Goal: Check status

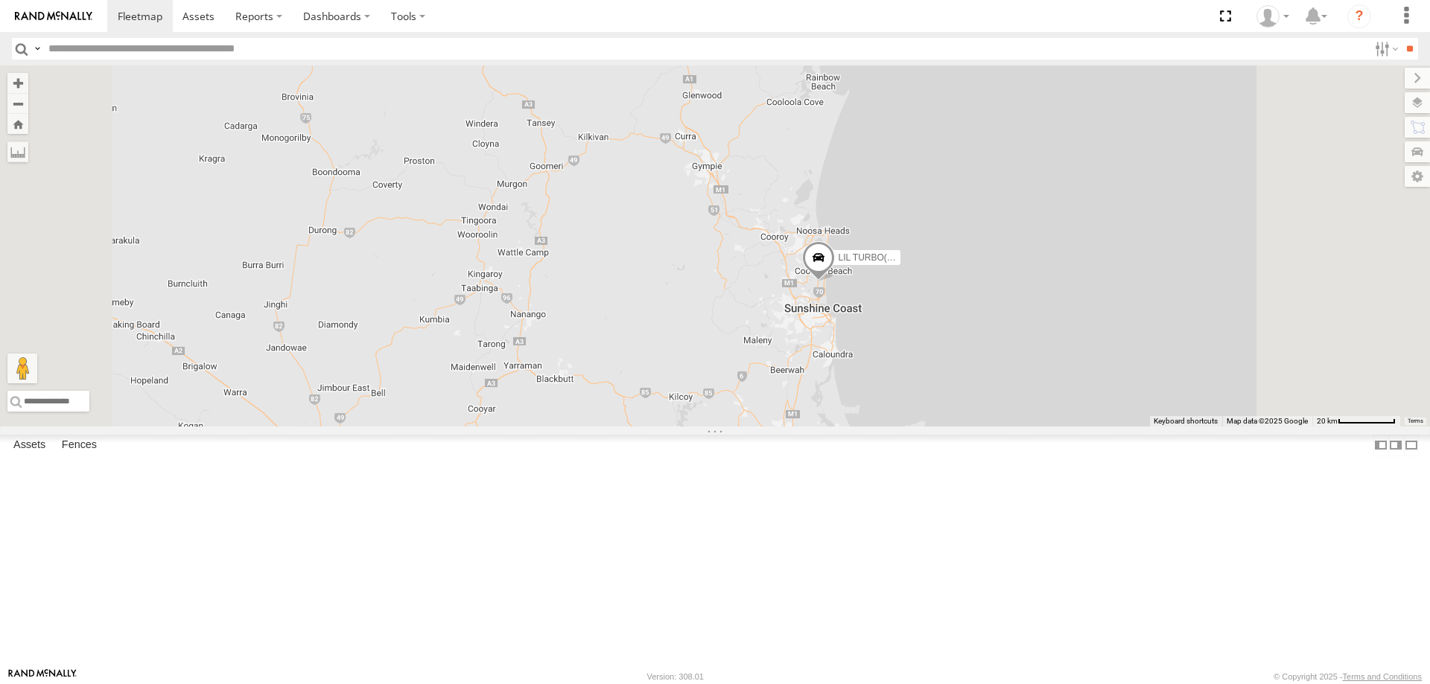
drag, startPoint x: 1062, startPoint y: 325, endPoint x: 981, endPoint y: 517, distance: 207.9
click at [981, 427] on div "2 LIL TURBO(SMALL TRUCK)" at bounding box center [715, 246] width 1430 height 361
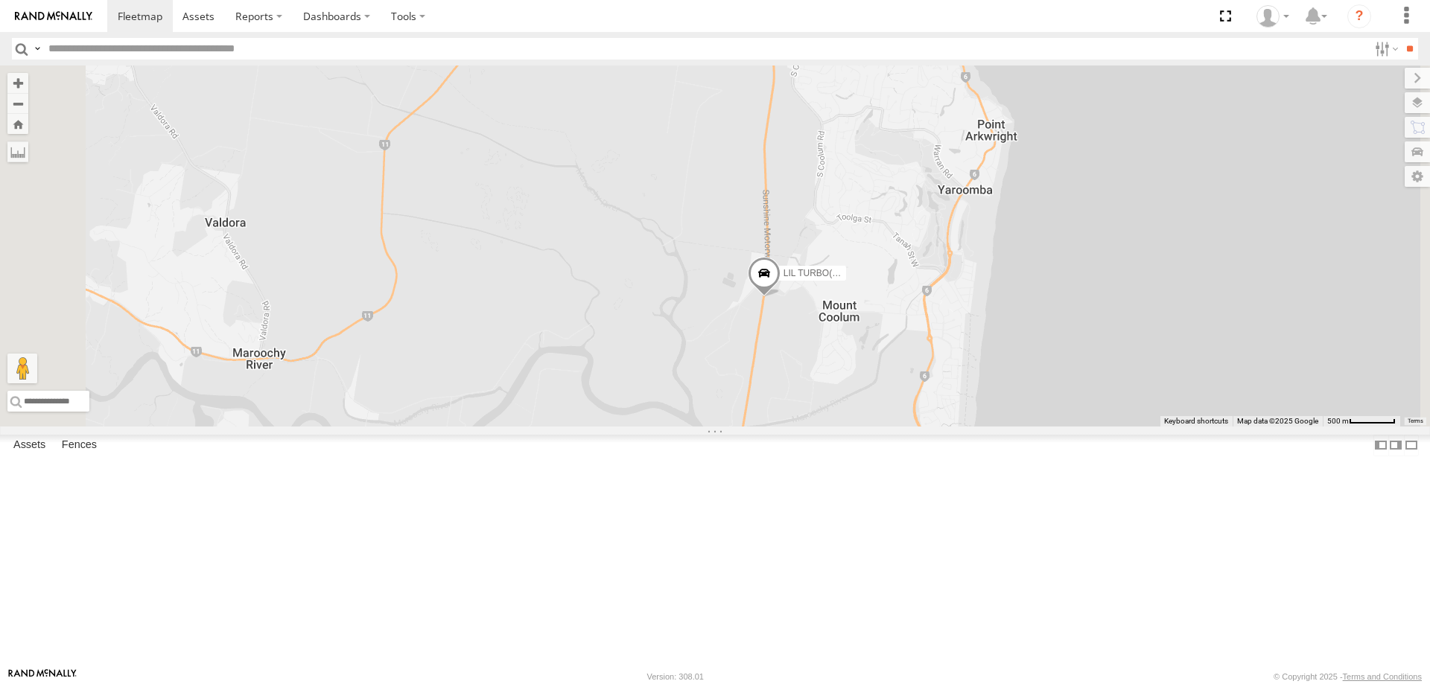
click at [780, 297] on span at bounding box center [764, 277] width 33 height 40
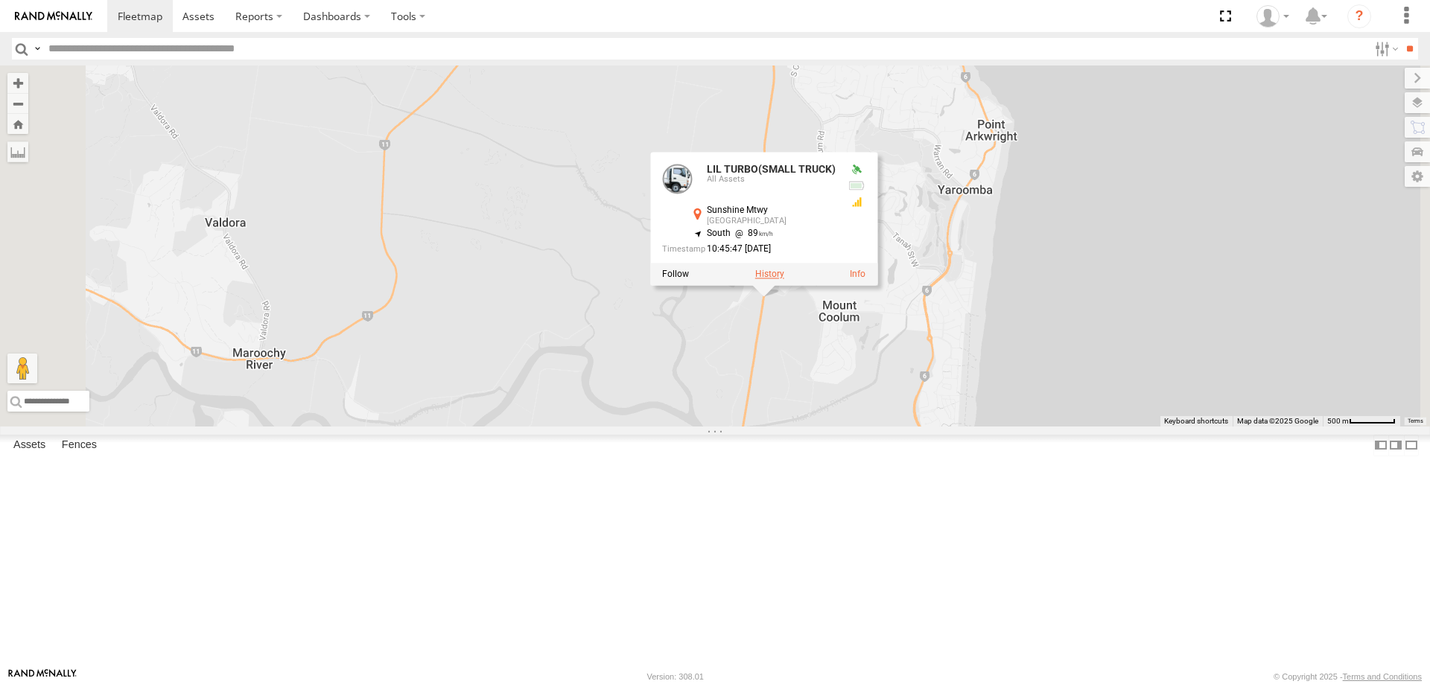
click at [784, 280] on label at bounding box center [769, 275] width 29 height 10
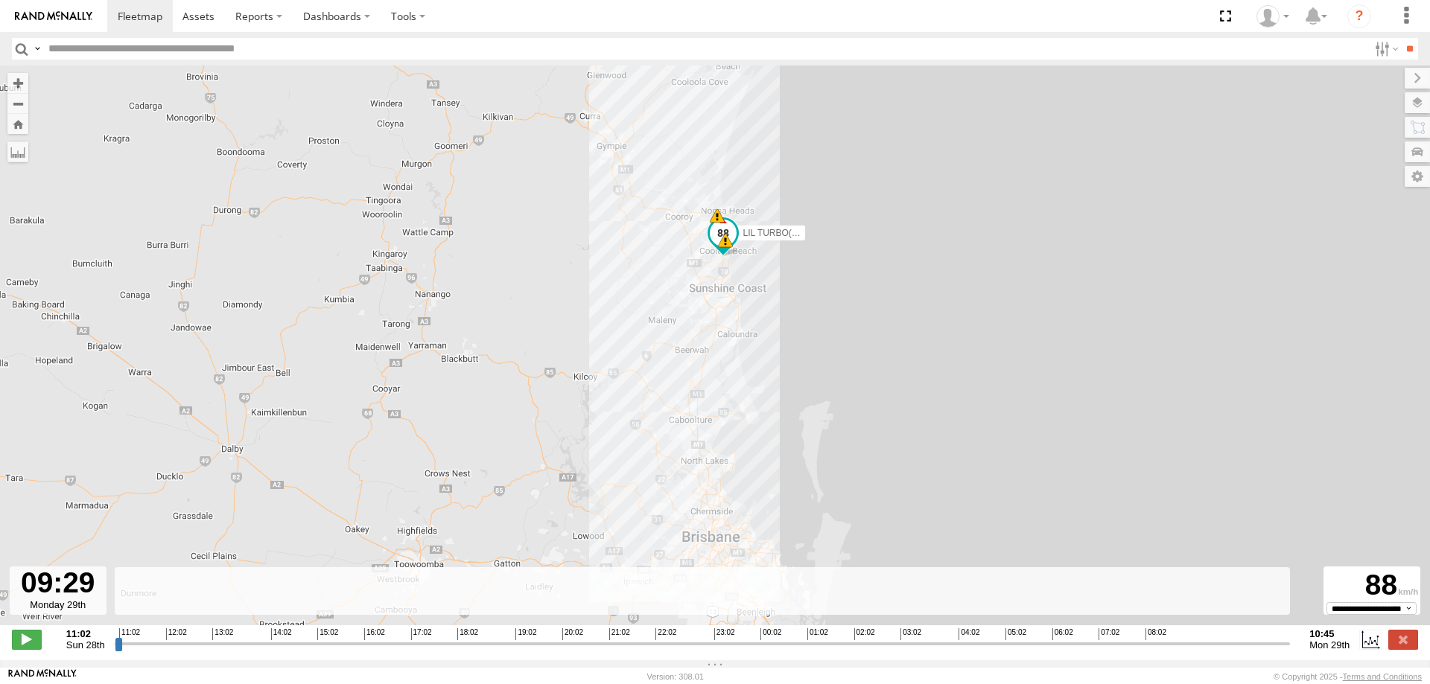
drag, startPoint x: 119, startPoint y: 655, endPoint x: 1223, endPoint y: 606, distance: 1104.7
click at [1223, 637] on input "range" at bounding box center [703, 644] width 1176 height 14
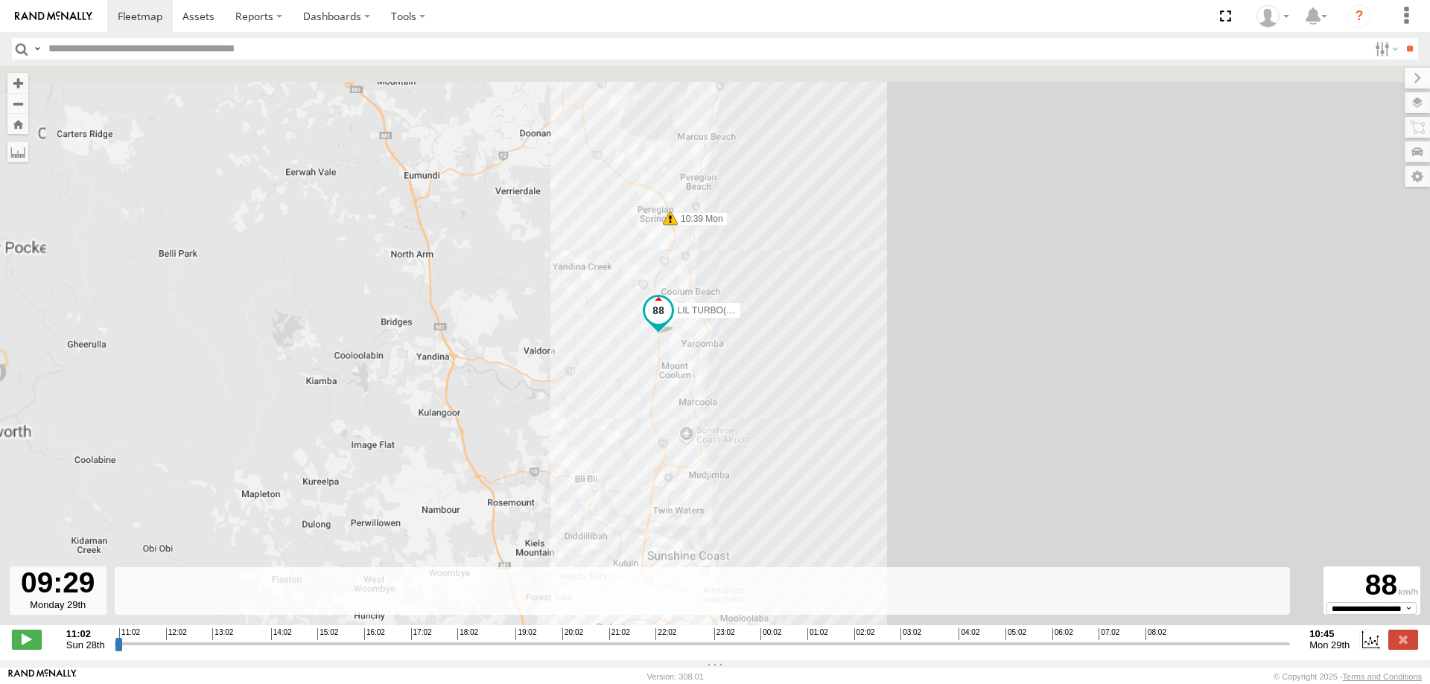
drag, startPoint x: 764, startPoint y: 262, endPoint x: 758, endPoint y: 386, distance: 123.8
click at [758, 386] on div "LIL TURBO(SMALL TRUCK) 10:29 Mon 10:39 Mon" at bounding box center [715, 354] width 1430 height 576
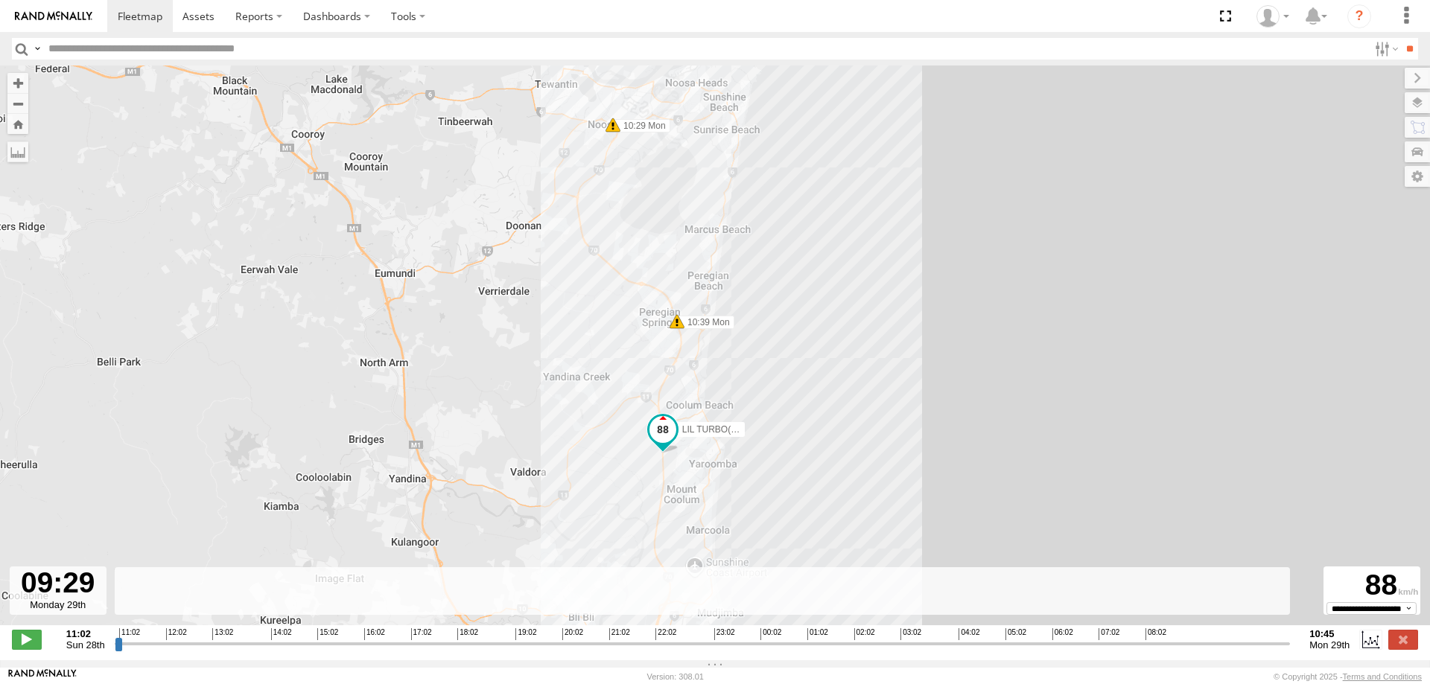
drag, startPoint x: 816, startPoint y: 399, endPoint x: 849, endPoint y: 471, distance: 79.3
click at [828, 458] on div "LIL TURBO(SMALL TRUCK) 10:29 Mon 10:39 Mon" at bounding box center [715, 354] width 1430 height 576
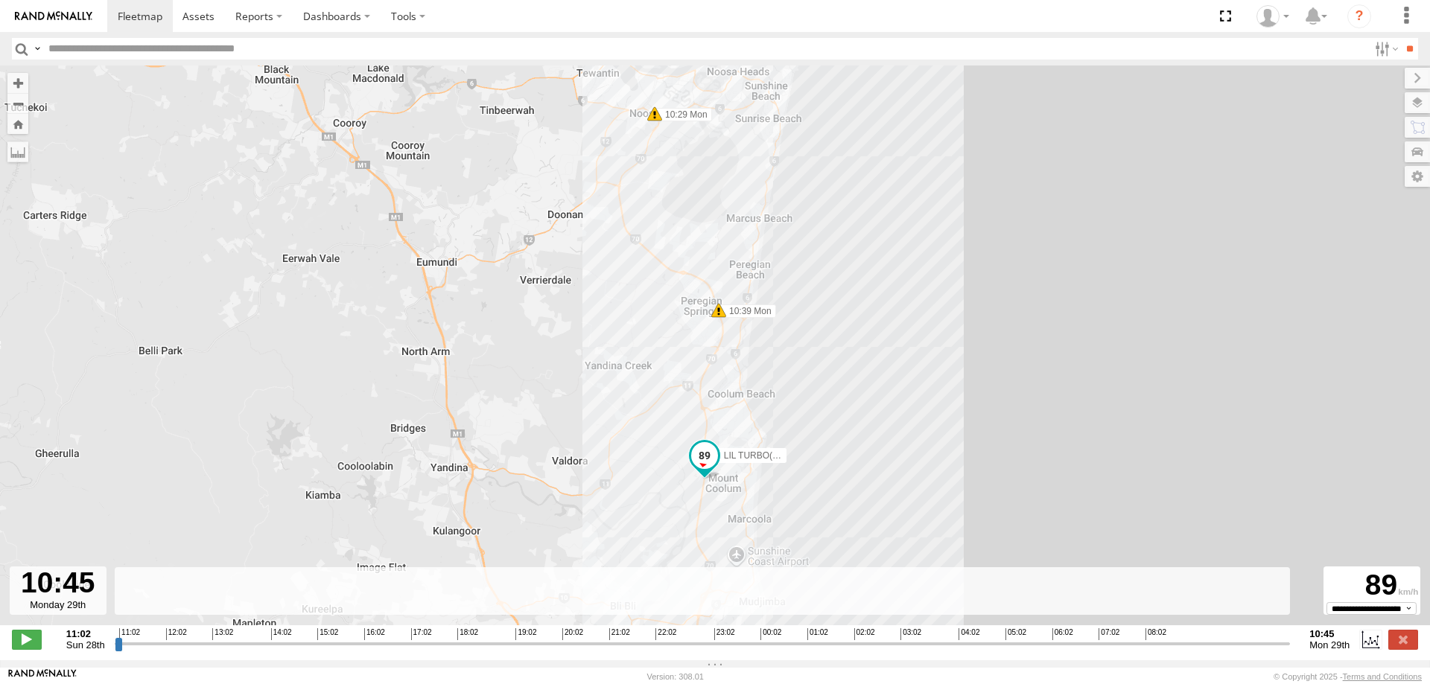
drag, startPoint x: 1226, startPoint y: 655, endPoint x: 1304, endPoint y: 655, distance: 77.4
type input "**********"
click at [1291, 651] on input "range" at bounding box center [703, 644] width 1176 height 14
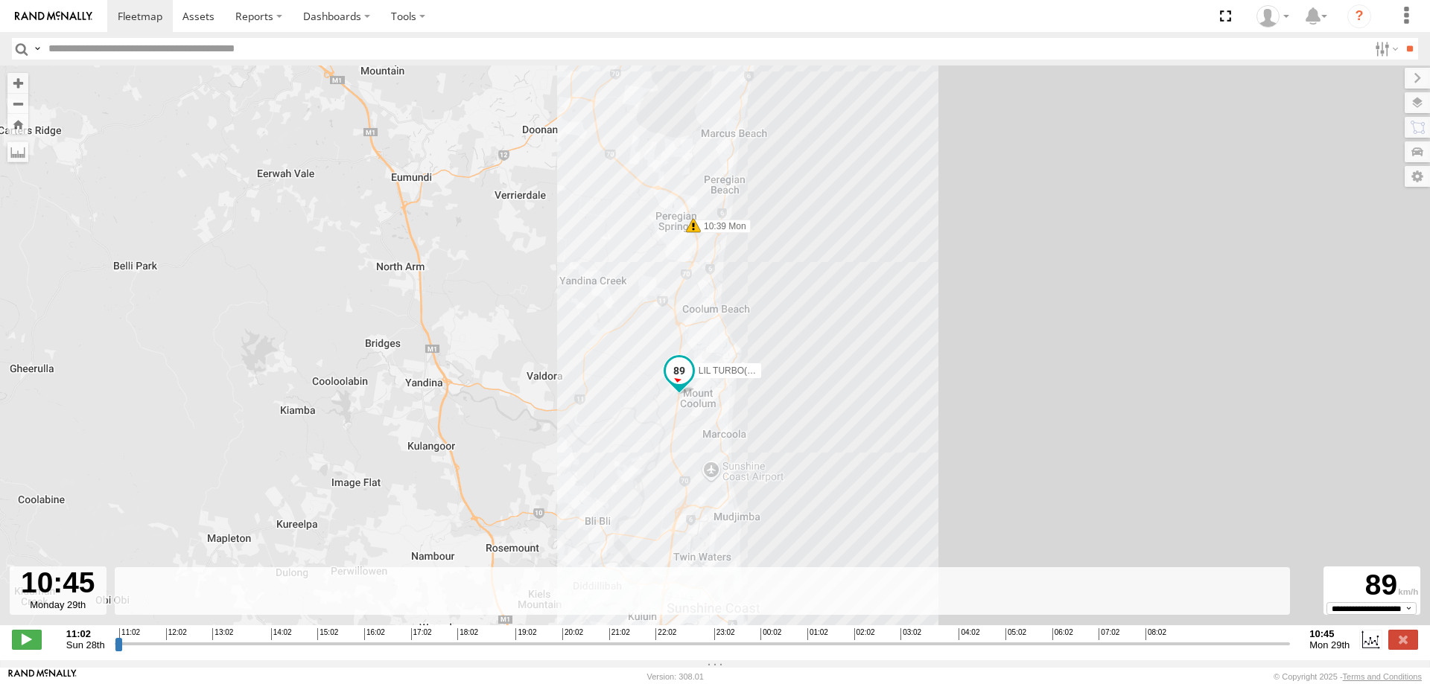
drag, startPoint x: 920, startPoint y: 459, endPoint x: 879, endPoint y: 325, distance: 140.4
click at [879, 325] on div "LIL TURBO(SMALL TRUCK) 10:29 Mon 10:39 Mon" at bounding box center [715, 354] width 1430 height 576
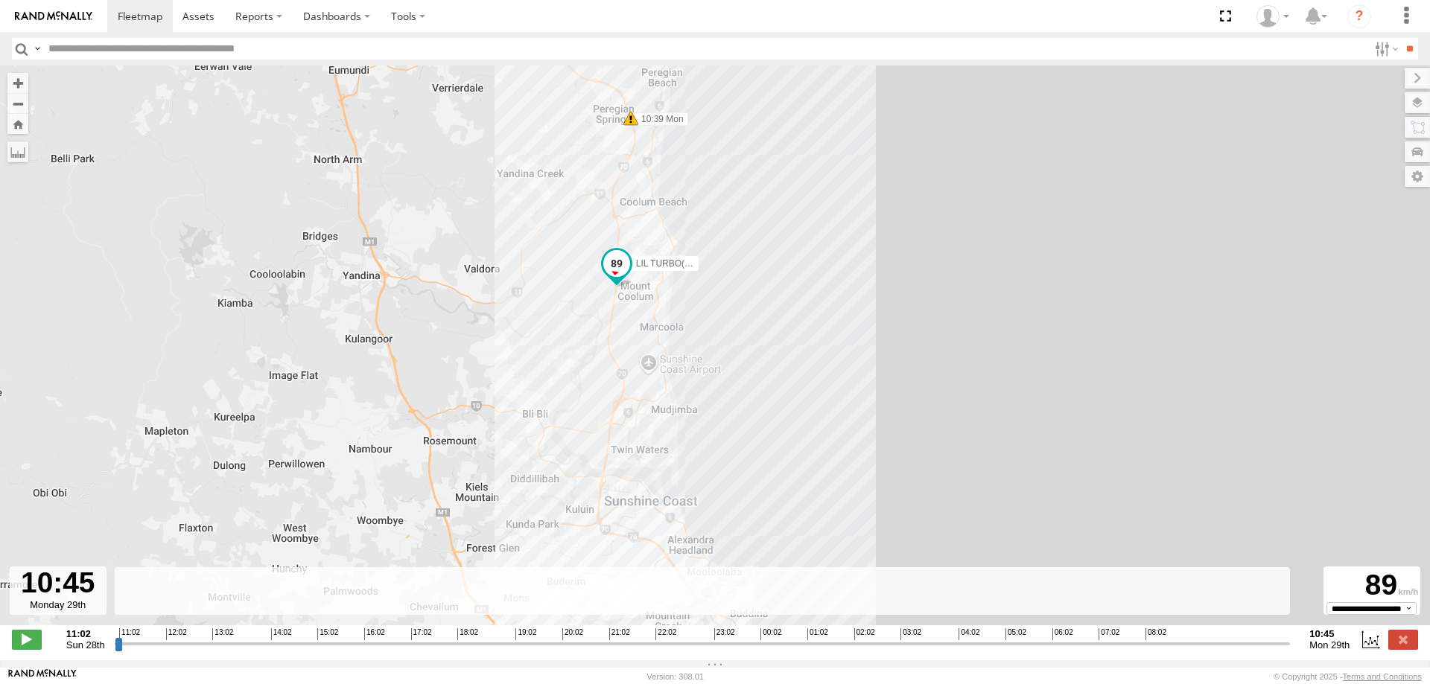
drag, startPoint x: 860, startPoint y: 405, endPoint x: 811, endPoint y: 342, distance: 80.1
click at [811, 342] on div "LIL TURBO(SMALL TRUCK) 10:29 Mon 10:39 Mon" at bounding box center [715, 354] width 1430 height 576
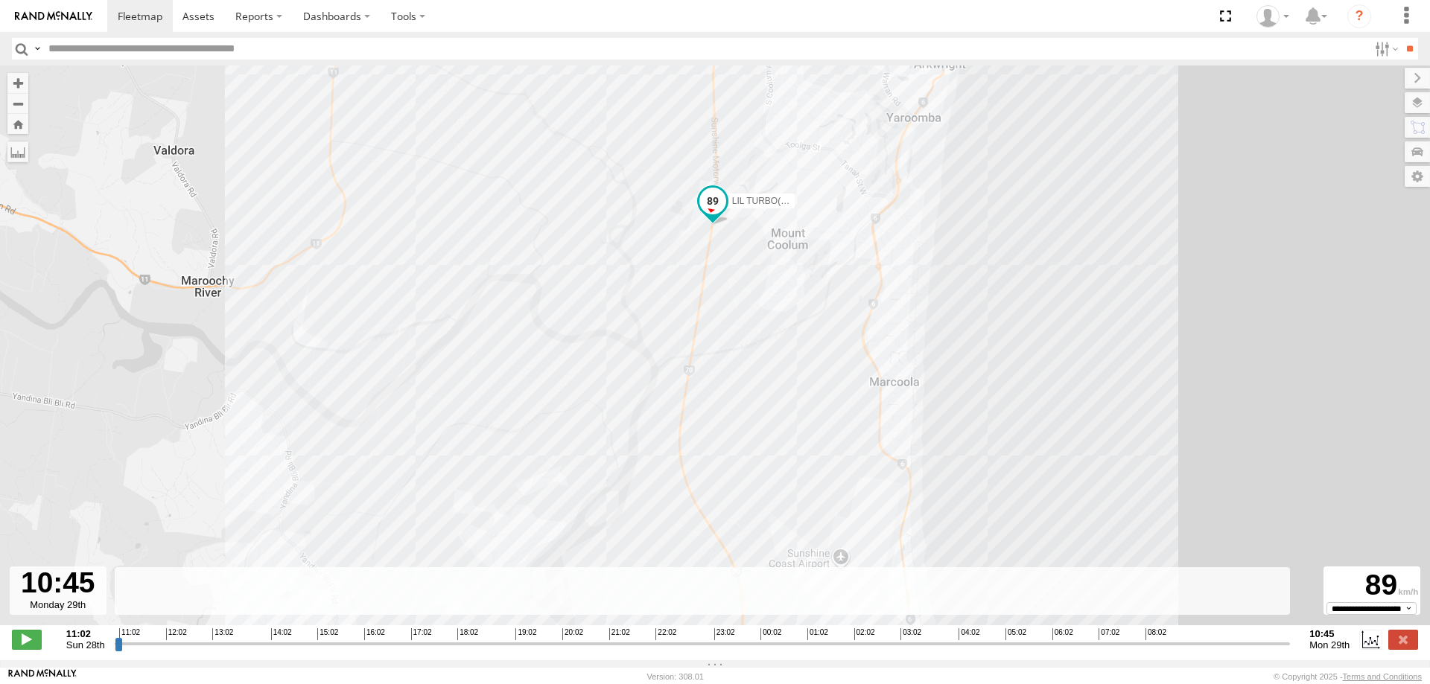
drag, startPoint x: 782, startPoint y: 326, endPoint x: 745, endPoint y: 312, distance: 39.8
click at [745, 312] on div "LIL TURBO(SMALL TRUCK) 10:29 Mon 10:39 Mon" at bounding box center [715, 354] width 1430 height 576
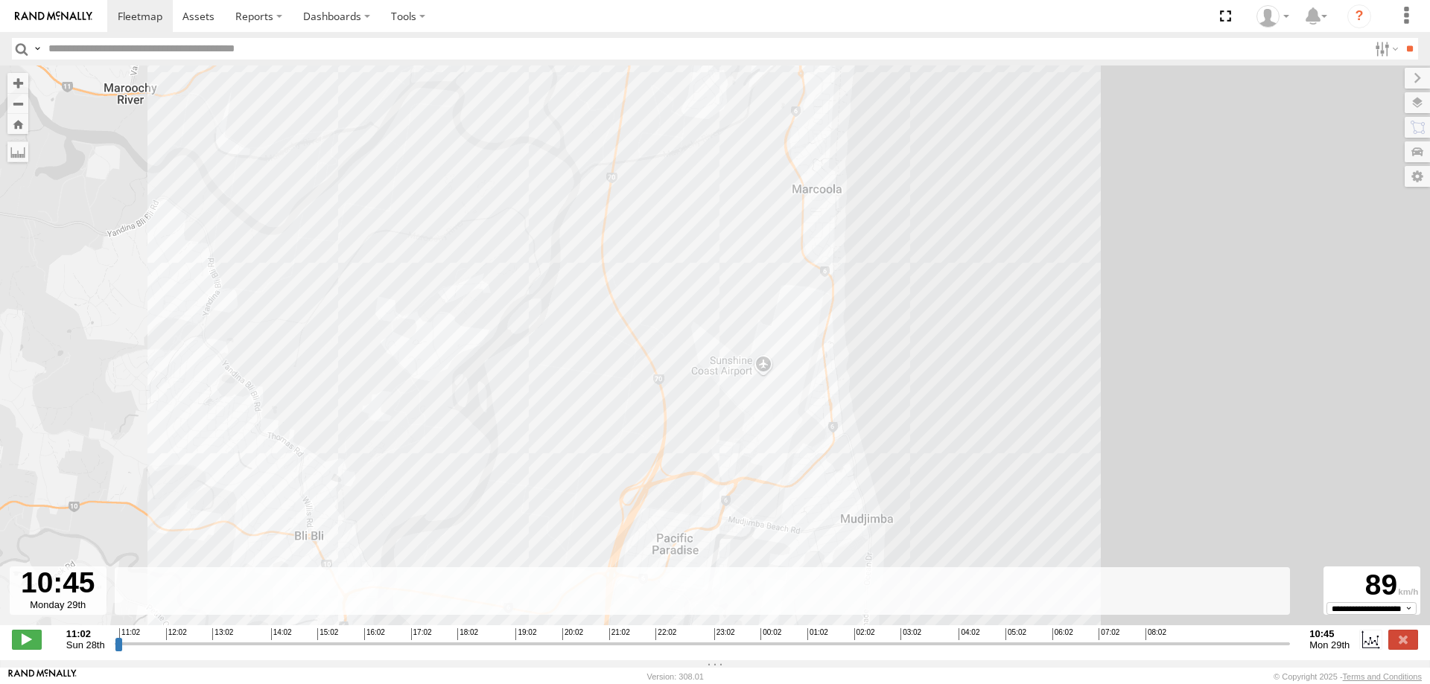
drag, startPoint x: 833, startPoint y: 425, endPoint x: 759, endPoint y: 235, distance: 204.7
click at [759, 235] on div "LIL TURBO(SMALL TRUCK) 10:29 Mon 10:39 Mon" at bounding box center [715, 354] width 1430 height 576
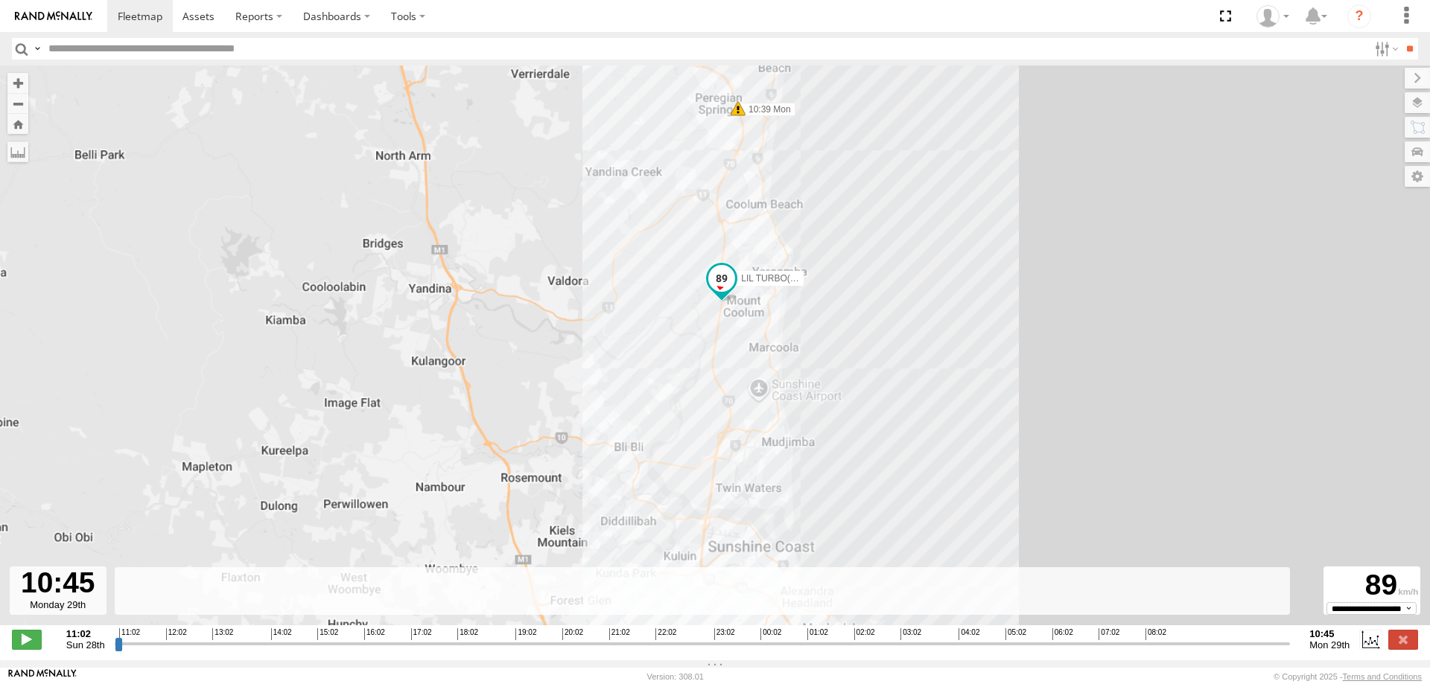
drag, startPoint x: 757, startPoint y: 244, endPoint x: 754, endPoint y: 408, distance: 163.8
click at [754, 408] on div "LIL TURBO(SMALL TRUCK) 10:29 Mon 10:39 Mon" at bounding box center [715, 354] width 1430 height 576
